Goal: Check status: Check status

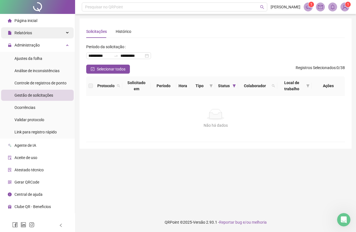
click at [52, 21] on li "Página inicial" at bounding box center [37, 20] width 73 height 11
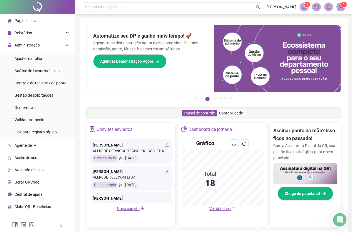
click at [35, 24] on div "Página inicial" at bounding box center [23, 20] width 30 height 11
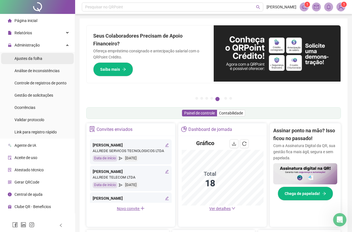
click at [45, 62] on li "Ajustes da folha" at bounding box center [37, 58] width 73 height 11
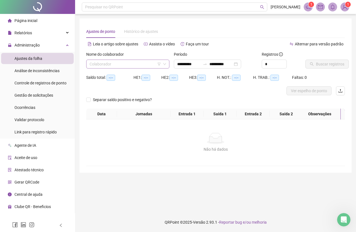
click at [142, 63] on input "search" at bounding box center [126, 64] width 72 height 8
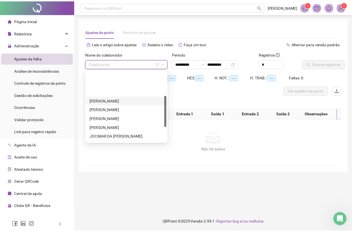
scroll to position [56, 0]
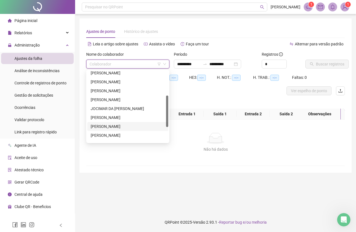
click at [123, 127] on div "[PERSON_NAME]" at bounding box center [128, 126] width 74 height 6
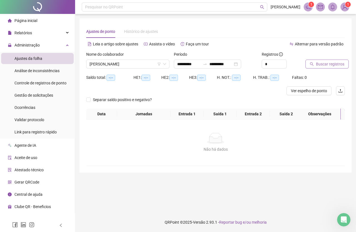
click at [321, 61] on span "Buscar registros" at bounding box center [330, 64] width 28 height 6
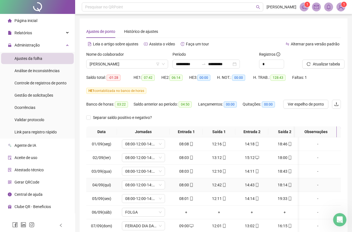
scroll to position [51, 0]
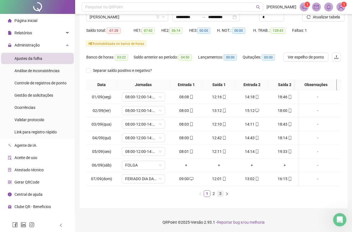
click at [220, 193] on link "3" at bounding box center [220, 193] width 6 height 6
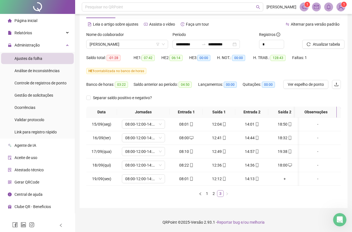
scroll to position [24, 0]
click at [42, 17] on li "Página inicial" at bounding box center [37, 20] width 73 height 11
